Goal: Task Accomplishment & Management: Use online tool/utility

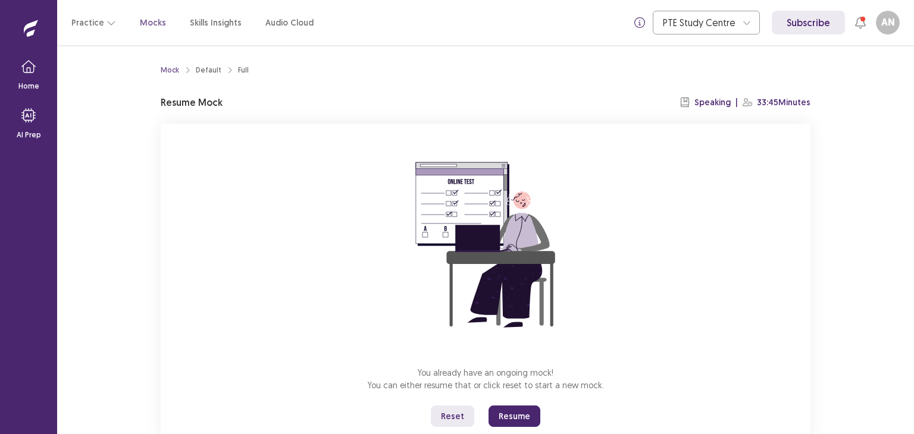
click at [522, 420] on button "Resume" at bounding box center [515, 416] width 52 height 21
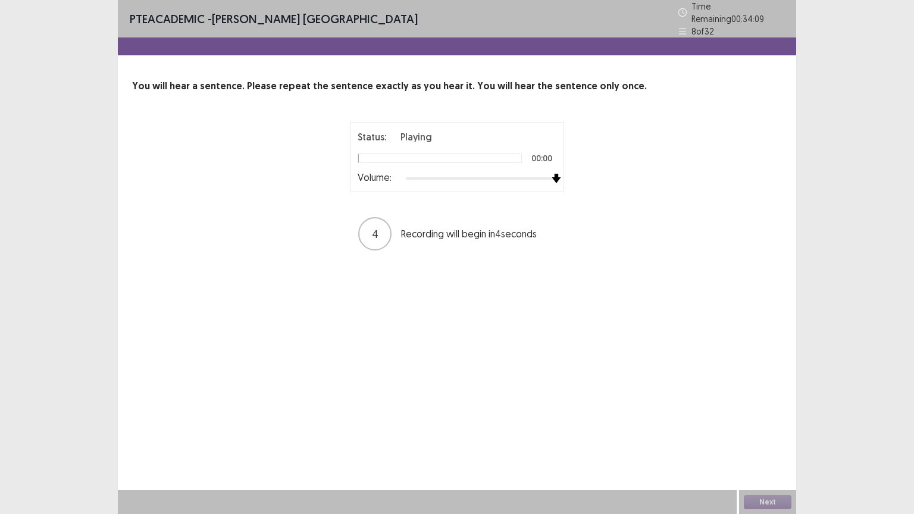
click at [554, 174] on div at bounding box center [481, 179] width 151 height 10
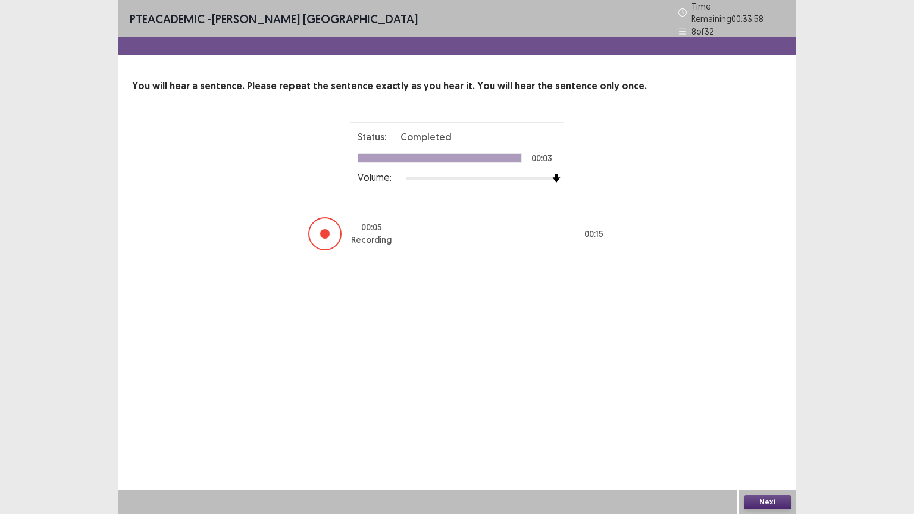
click at [775, 434] on button "Next" at bounding box center [768, 502] width 48 height 14
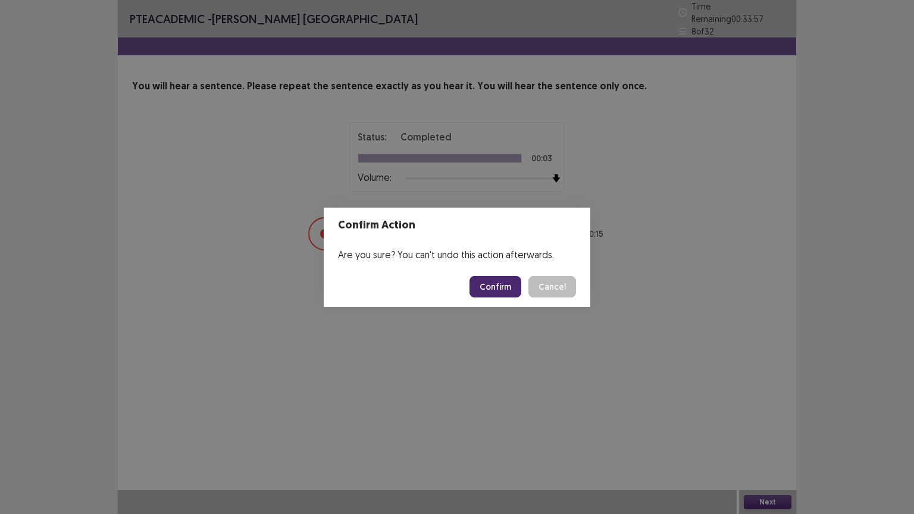
click at [507, 288] on button "Confirm" at bounding box center [496, 286] width 52 height 21
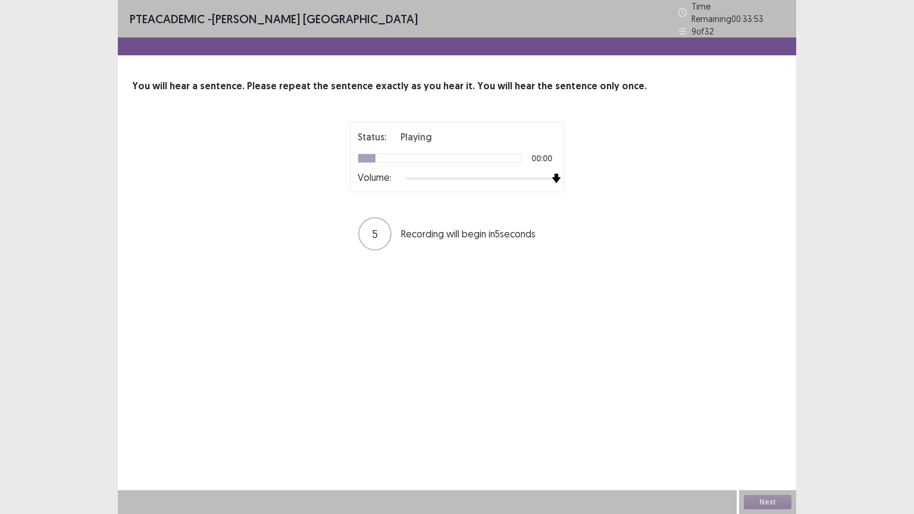
click at [554, 174] on div at bounding box center [481, 179] width 151 height 10
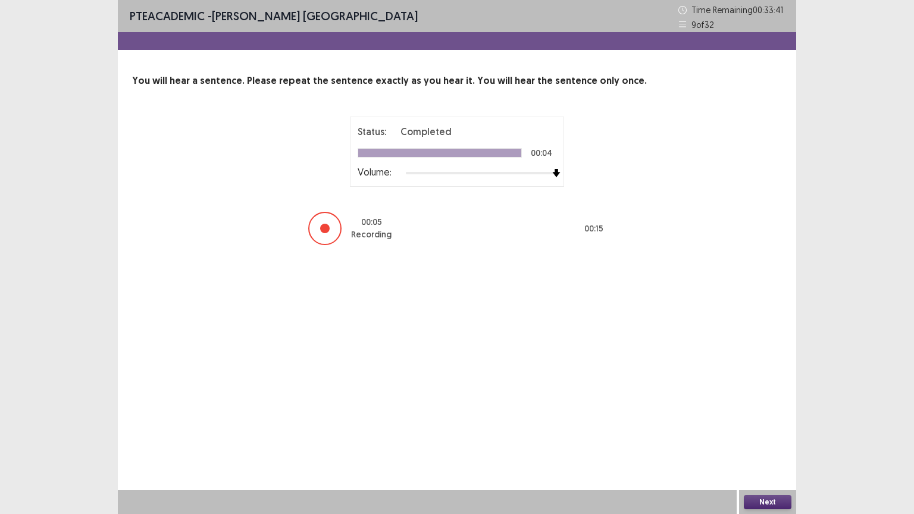
click at [753, 434] on button "Next" at bounding box center [768, 502] width 48 height 14
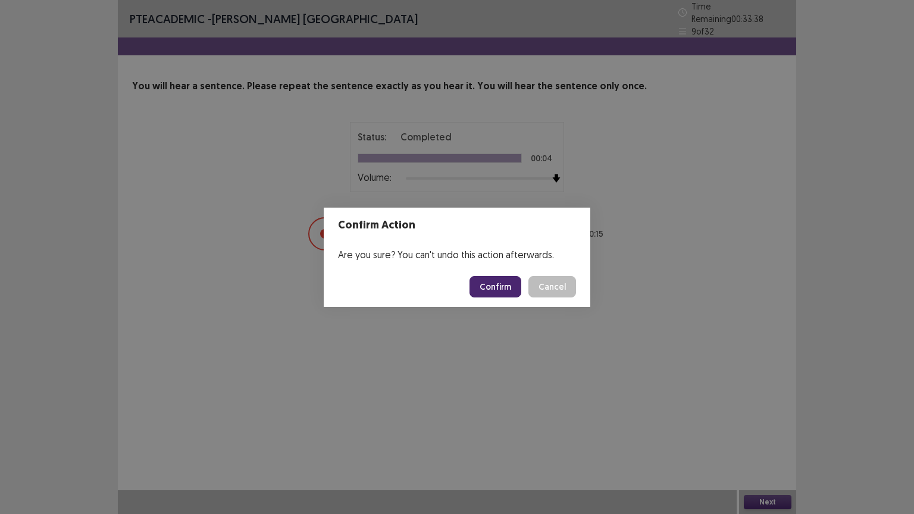
click at [546, 290] on button "Cancel" at bounding box center [553, 286] width 48 height 21
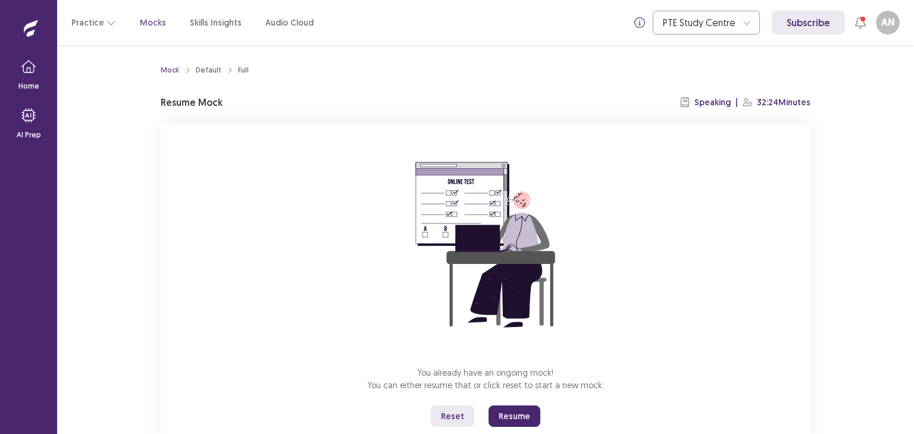
click at [504, 419] on button "Resume" at bounding box center [515, 416] width 52 height 21
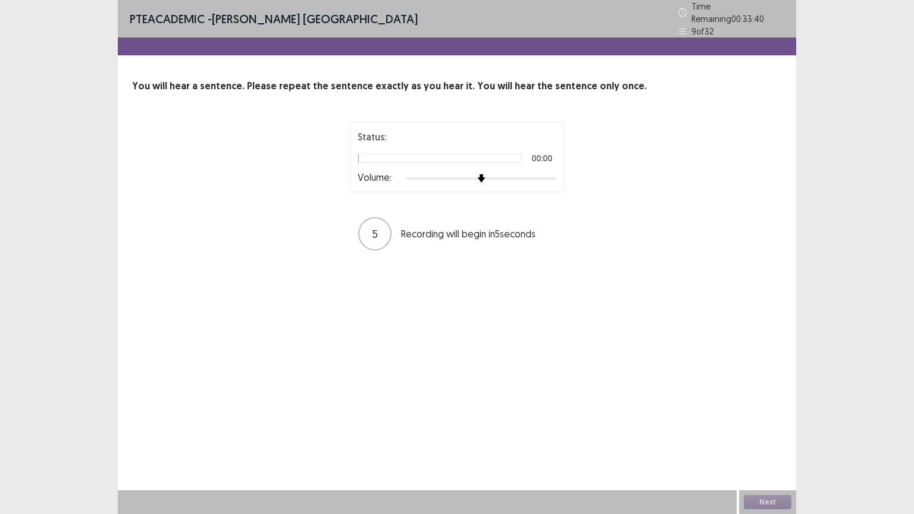
click at [555, 174] on div at bounding box center [481, 179] width 151 height 10
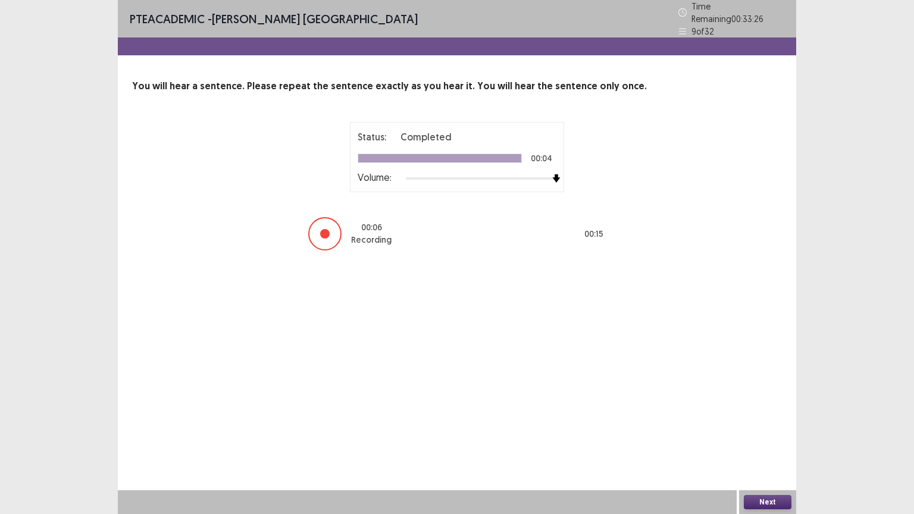
click at [755, 434] on button "Next" at bounding box center [768, 502] width 48 height 14
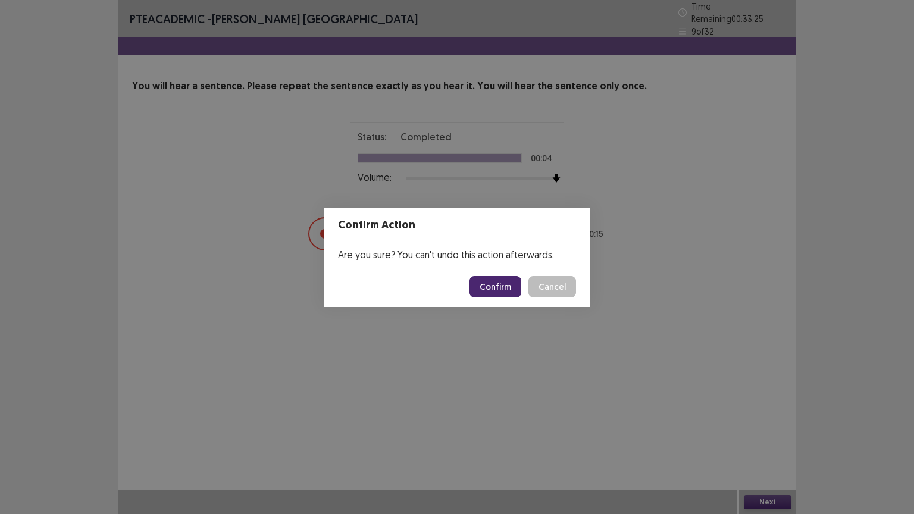
click at [511, 293] on button "Confirm" at bounding box center [496, 286] width 52 height 21
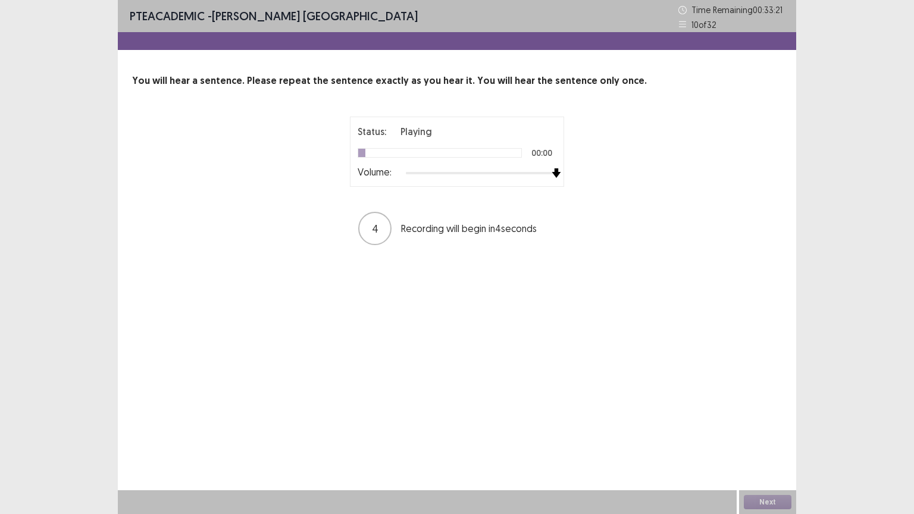
click at [552, 172] on div at bounding box center [481, 173] width 151 height 10
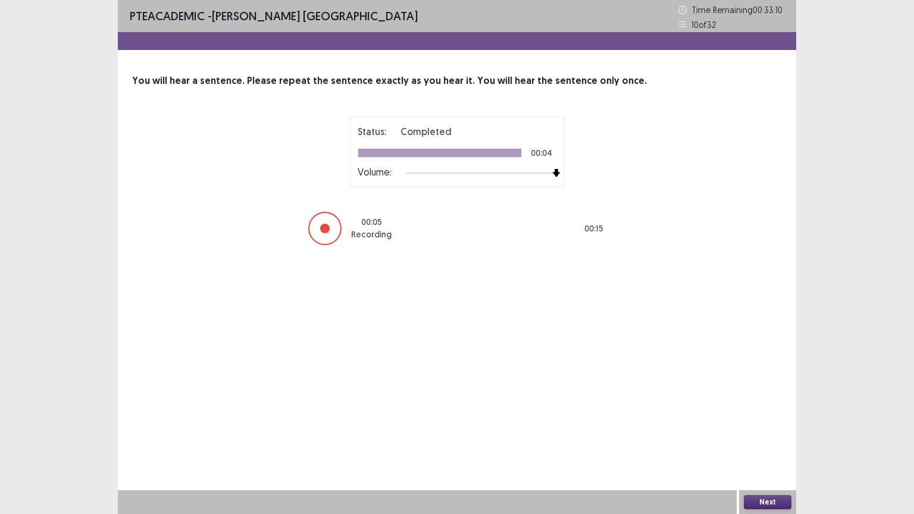
click at [753, 434] on button "Next" at bounding box center [768, 502] width 48 height 14
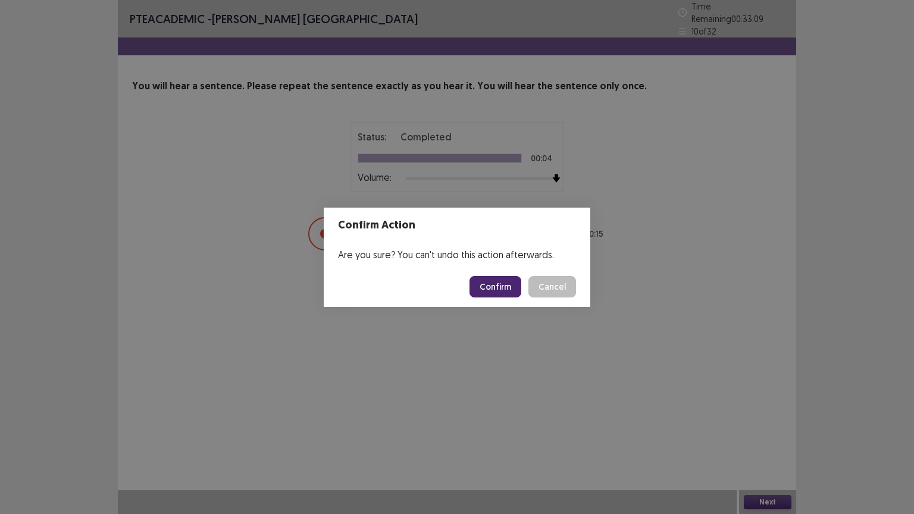
click at [497, 286] on button "Confirm" at bounding box center [496, 286] width 52 height 21
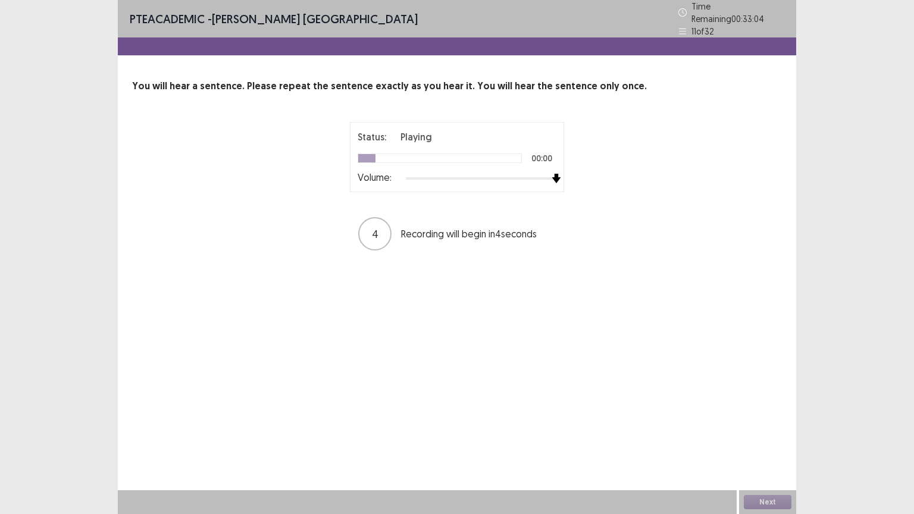
click at [552, 174] on div at bounding box center [481, 179] width 151 height 10
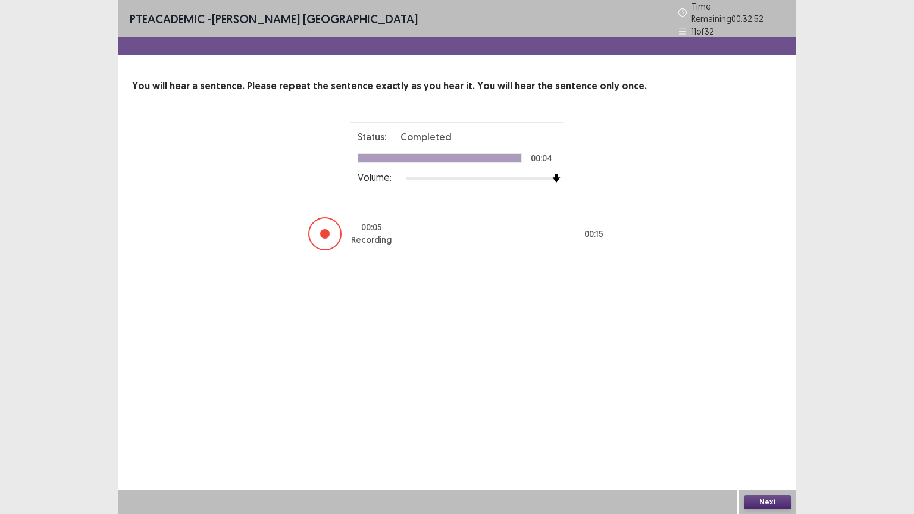
click at [763, 434] on button "Next" at bounding box center [768, 502] width 48 height 14
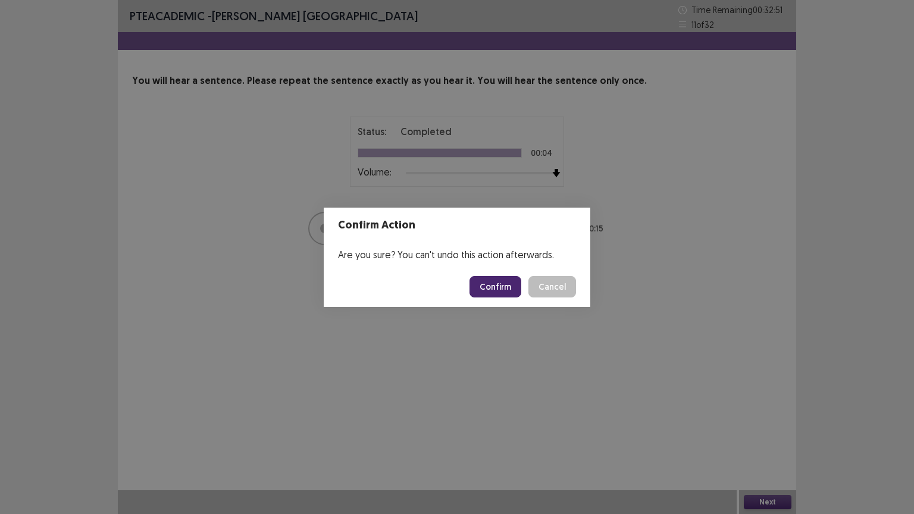
click at [511, 285] on button "Confirm" at bounding box center [496, 286] width 52 height 21
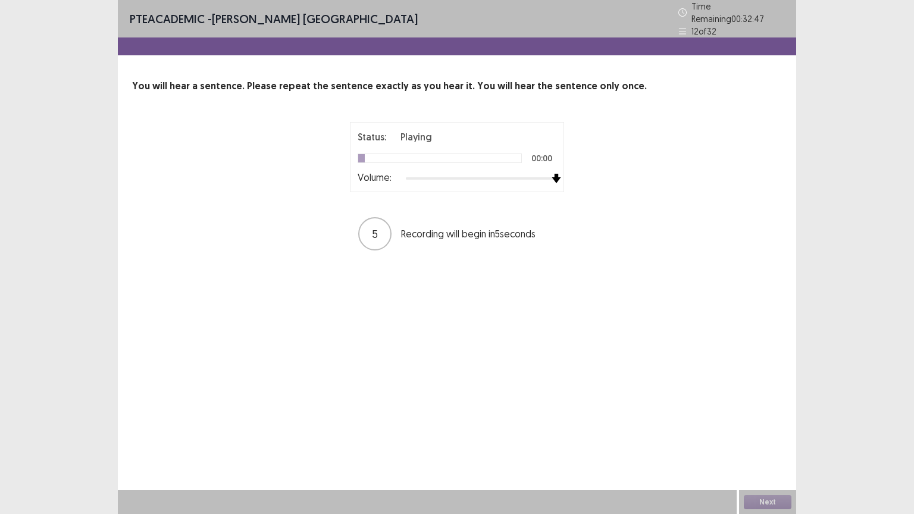
click at [555, 174] on div at bounding box center [481, 179] width 151 height 10
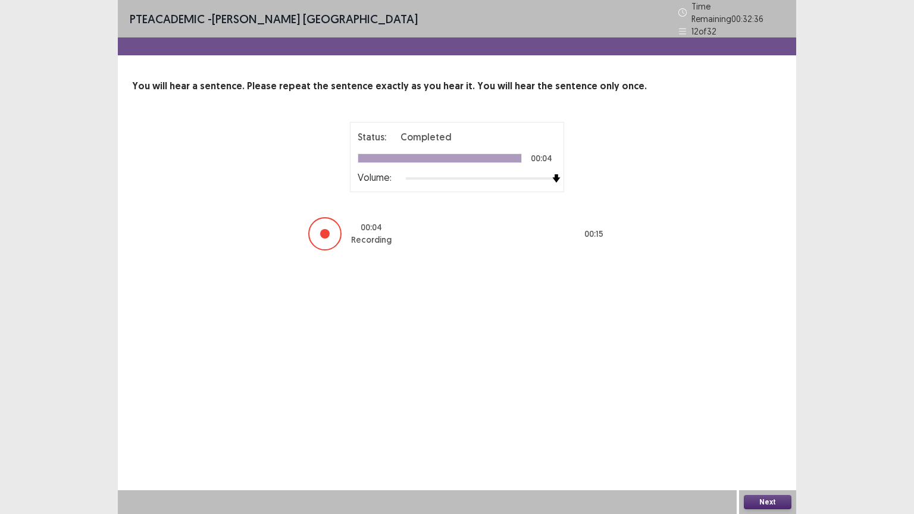
click at [754, 434] on button "Next" at bounding box center [768, 502] width 48 height 14
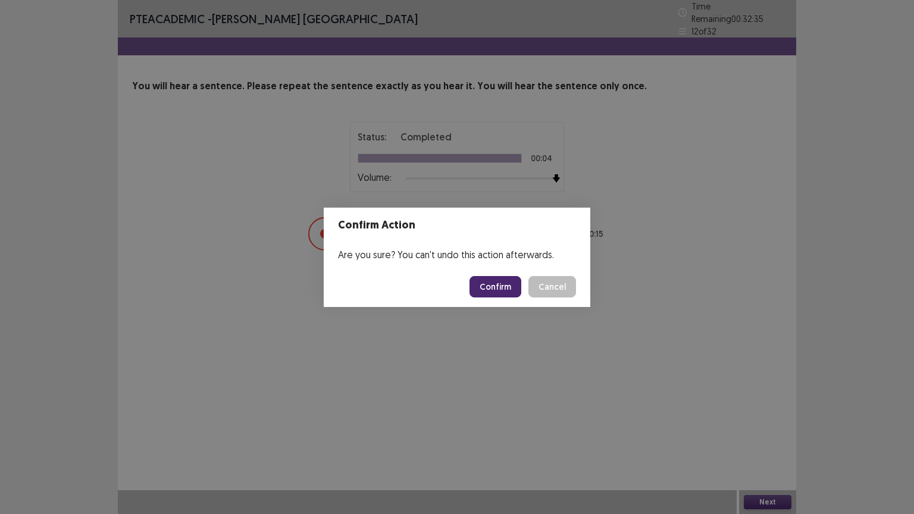
click at [514, 276] on button "Confirm" at bounding box center [496, 286] width 52 height 21
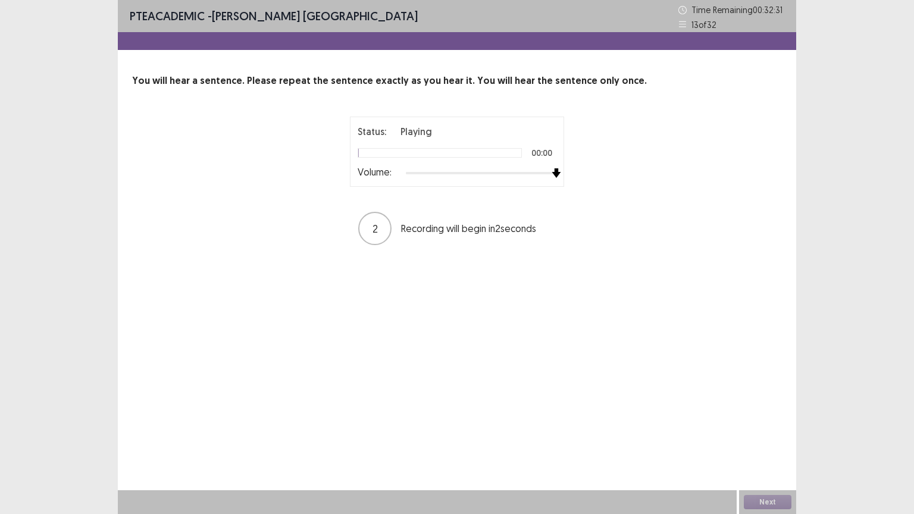
click at [552, 171] on div at bounding box center [481, 173] width 151 height 10
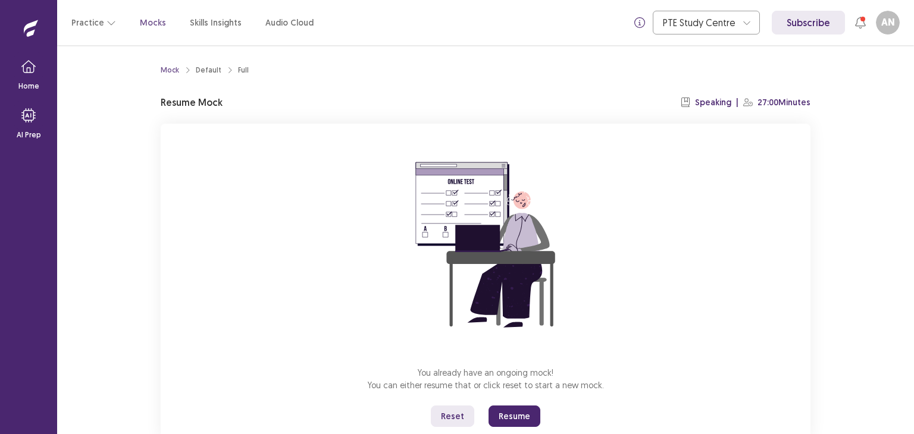
click at [512, 417] on button "Resume" at bounding box center [515, 416] width 52 height 21
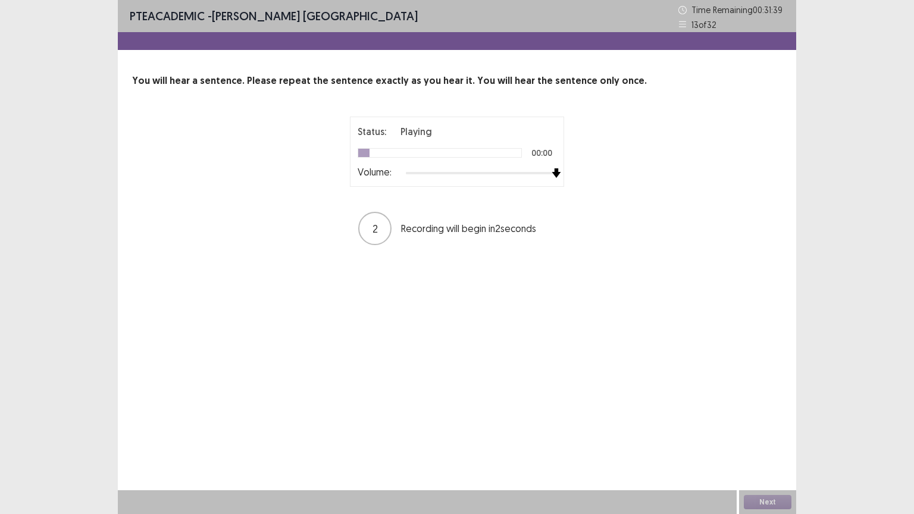
click at [553, 173] on div at bounding box center [481, 173] width 151 height 10
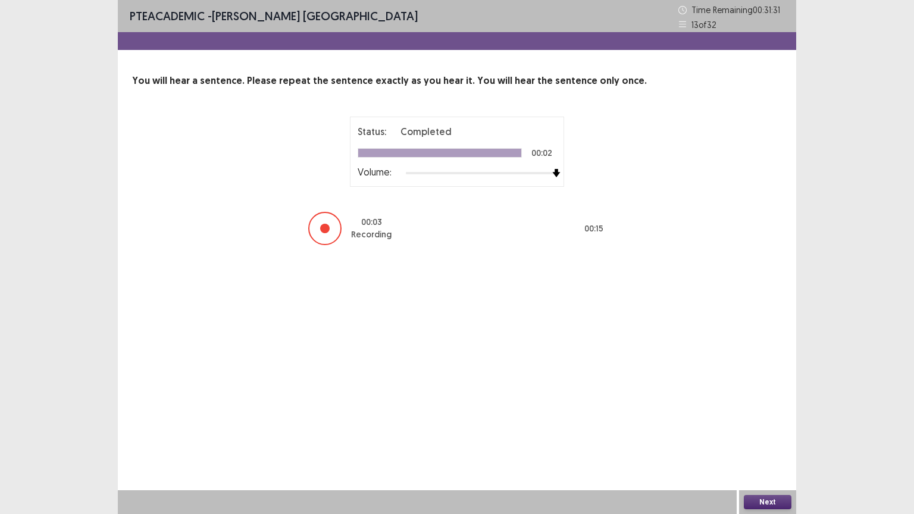
click at [775, 434] on button "Next" at bounding box center [768, 502] width 48 height 14
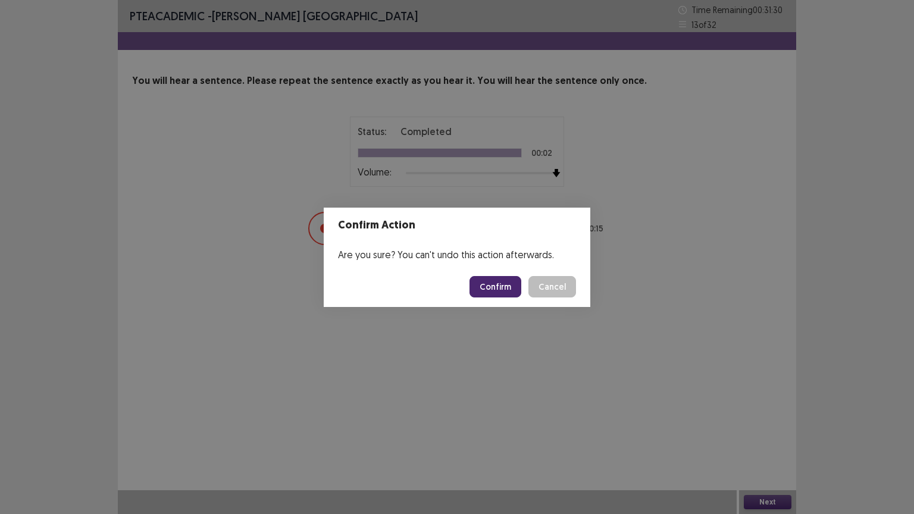
click at [490, 279] on button "Confirm" at bounding box center [496, 286] width 52 height 21
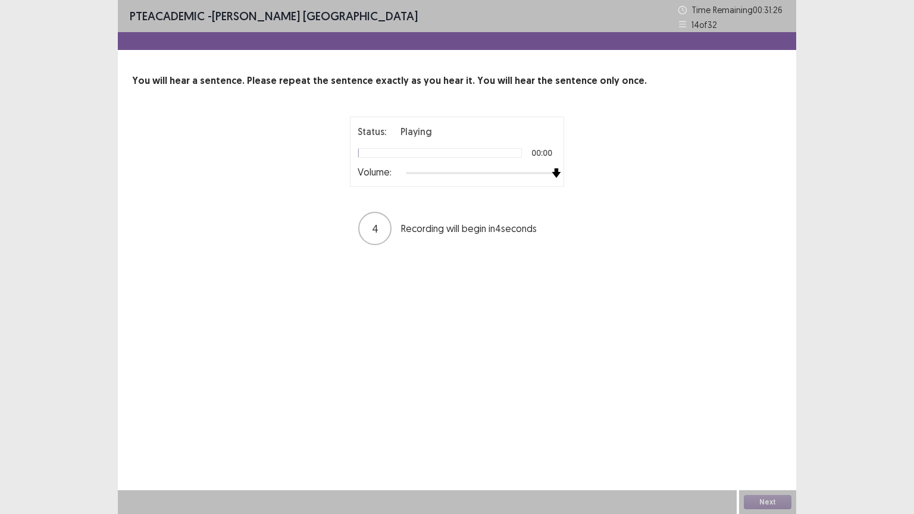
click at [552, 172] on div at bounding box center [481, 173] width 151 height 10
